Goal: Information Seeking & Learning: Learn about a topic

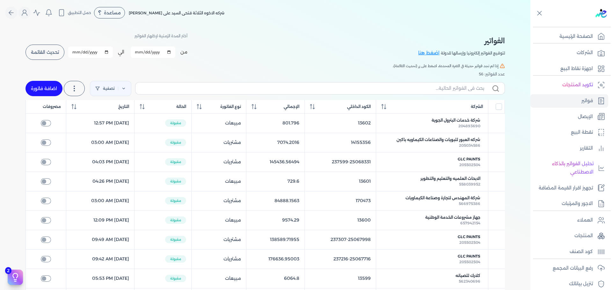
click at [346, 37] on div "الفواتير لتوقيع الفواتير إلكترونيا وإرسالها للدولة اضغط هنا أختر المدة الزمنية …" at bounding box center [264, 46] width 479 height 29
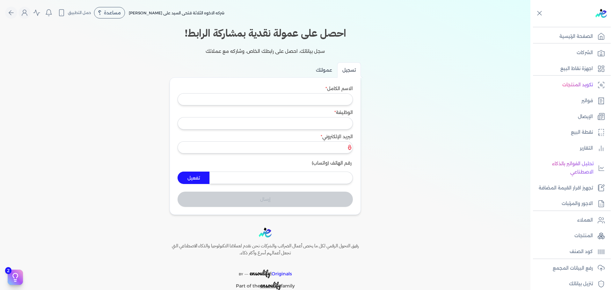
scroll to position [54, 0]
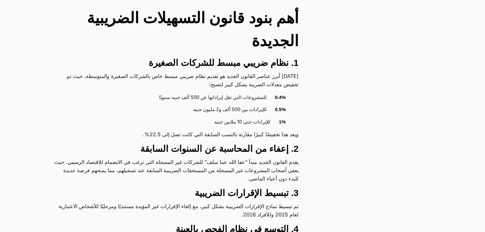
scroll to position [511, 0]
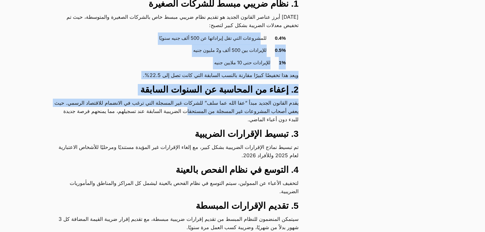
drag, startPoint x: 262, startPoint y: 45, endPoint x: 166, endPoint y: 142, distance: 136.3
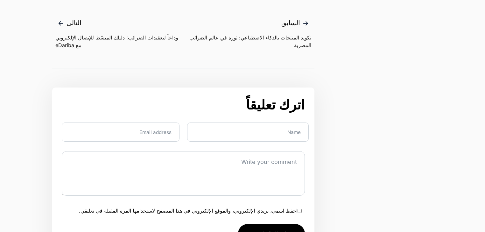
scroll to position [1463, 0]
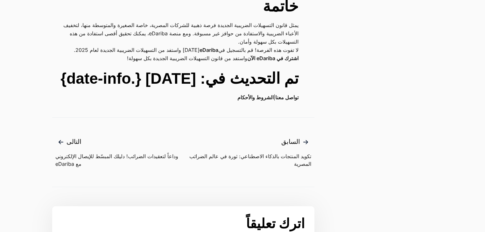
click at [247, 90] on h2 "تم التحديث في: [DATE] {.date-info}" at bounding box center [175, 78] width 247 height 23
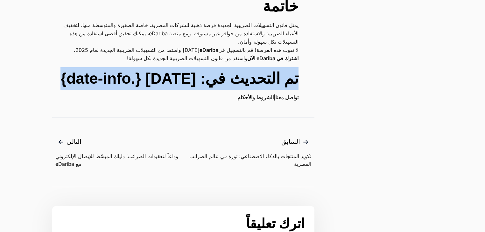
drag, startPoint x: 247, startPoint y: 110, endPoint x: 238, endPoint y: 130, distance: 22.0
click at [238, 90] on h2 "تم التحديث في: [DATE] {.date-info}" at bounding box center [175, 78] width 247 height 23
click at [169, 90] on h2 "تم التحديث في: [DATE] {.date-info}" at bounding box center [175, 78] width 247 height 23
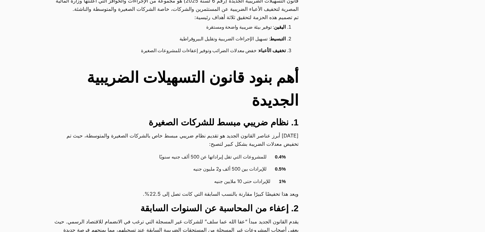
scroll to position [0, 0]
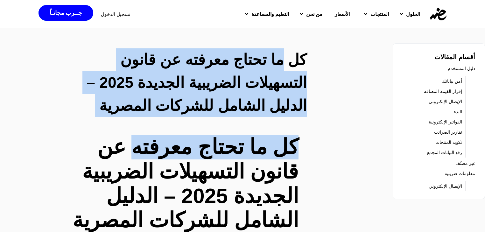
drag, startPoint x: 169, startPoint y: 131, endPoint x: 280, endPoint y: 69, distance: 127.6
click at [280, 69] on h2 "كل ما تحتاج معرفته عن قانون التسهيلات الضريبية الجديدة 2025 – الدليل الشامل للش…" at bounding box center [183, 82] width 247 height 69
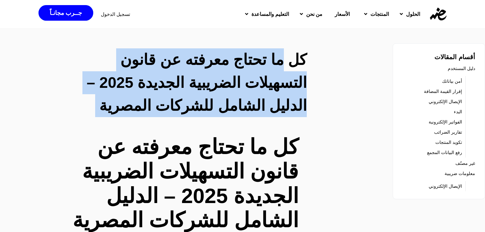
drag, startPoint x: 280, startPoint y: 69, endPoint x: 196, endPoint y: 111, distance: 94.4
click at [196, 111] on h2 "كل ما تحتاج معرفته عن قانون التسهيلات الضريبية الجديدة 2025 – الدليل الشامل للش…" at bounding box center [183, 82] width 247 height 69
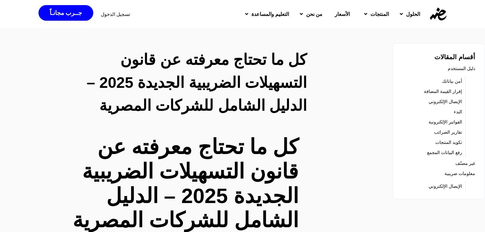
click at [293, 65] on h2 "كل ما تحتاج معرفته عن قانون التسهيلات الضريبية الجديدة 2025 – الدليل الشامل للش…" at bounding box center [183, 82] width 247 height 69
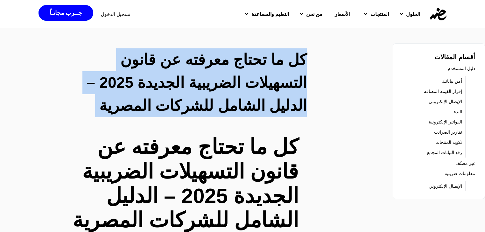
drag, startPoint x: 293, startPoint y: 65, endPoint x: 210, endPoint y: 113, distance: 95.9
click at [210, 113] on h2 "كل ما تحتاج معرفته عن قانون التسهيلات الضريبية الجديدة 2025 – الدليل الشامل للش…" at bounding box center [183, 82] width 247 height 69
drag, startPoint x: 210, startPoint y: 113, endPoint x: 338, endPoint y: 64, distance: 137.1
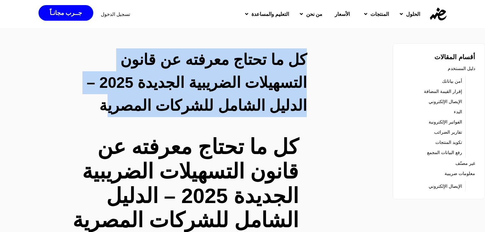
click at [313, 61] on div "كل ما تحتاج معرفته عن قانون التسهيلات الضريبية الجديدة 2025 – الدليل الشامل للش…" at bounding box center [183, 83] width 262 height 71
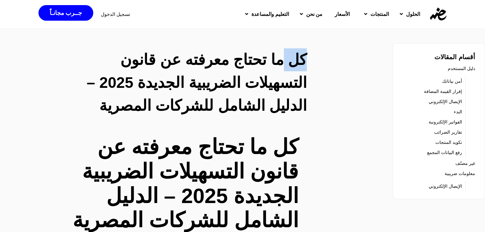
click at [313, 61] on div "كل ما تحتاج معرفته عن قانون التسهيلات الضريبية الجديدة 2025 – الدليل الشامل للش…" at bounding box center [183, 83] width 262 height 71
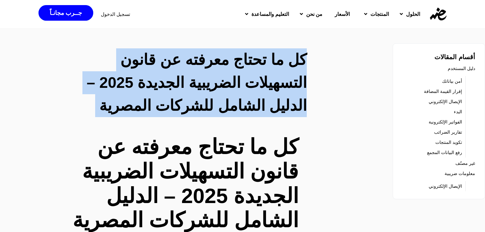
drag, startPoint x: 313, startPoint y: 61, endPoint x: 154, endPoint y: 91, distance: 161.7
click at [154, 91] on div "كل ما تحتاج معرفته عن قانون التسهيلات الضريبية الجديدة 2025 – الدليل الشامل للش…" at bounding box center [183, 83] width 262 height 71
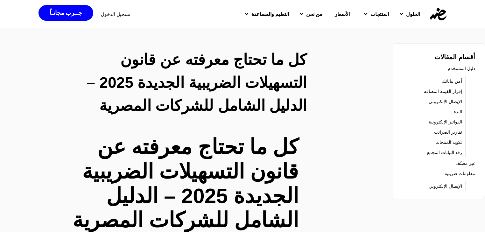
click at [126, 80] on h2 "كل ما تحتاج معرفته عن قانون التسهيلات الضريبية الجديدة 2025 – الدليل الشامل للش…" at bounding box center [183, 82] width 247 height 69
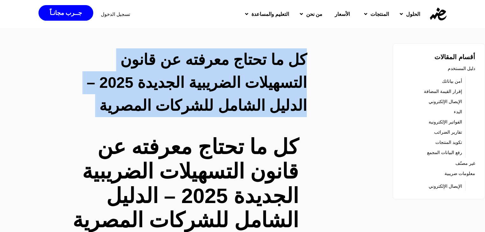
click at [126, 80] on h2 "كل ما تحتاج معرفته عن قانون التسهيلات الضريبية الجديدة 2025 – الدليل الشامل للش…" at bounding box center [183, 82] width 247 height 69
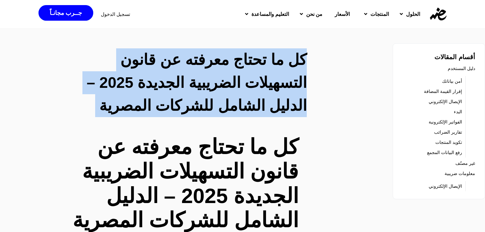
click at [126, 80] on h2 "كل ما تحتاج معرفته عن قانون التسهيلات الضريبية الجديدة 2025 – الدليل الشامل للش…" at bounding box center [183, 82] width 247 height 69
click at [124, 81] on h2 "كل ما تحتاج معرفته عن قانون التسهيلات الضريبية الجديدة 2025 – الدليل الشامل للش…" at bounding box center [183, 82] width 247 height 69
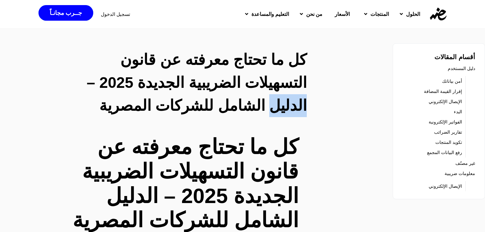
click at [124, 81] on h2 "كل ما تحتاج معرفته عن قانون التسهيلات الضريبية الجديدة 2025 – الدليل الشامل للش…" at bounding box center [183, 82] width 247 height 69
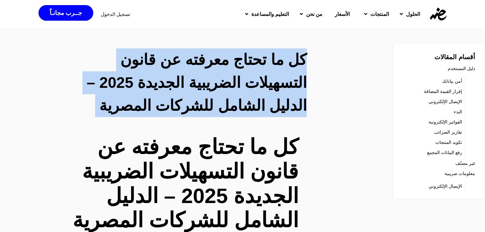
click at [124, 81] on h2 "كل ما تحتاج معرفته عن قانون التسهيلات الضريبية الجديدة 2025 – الدليل الشامل للش…" at bounding box center [183, 82] width 247 height 69
